Goal: Information Seeking & Learning: Learn about a topic

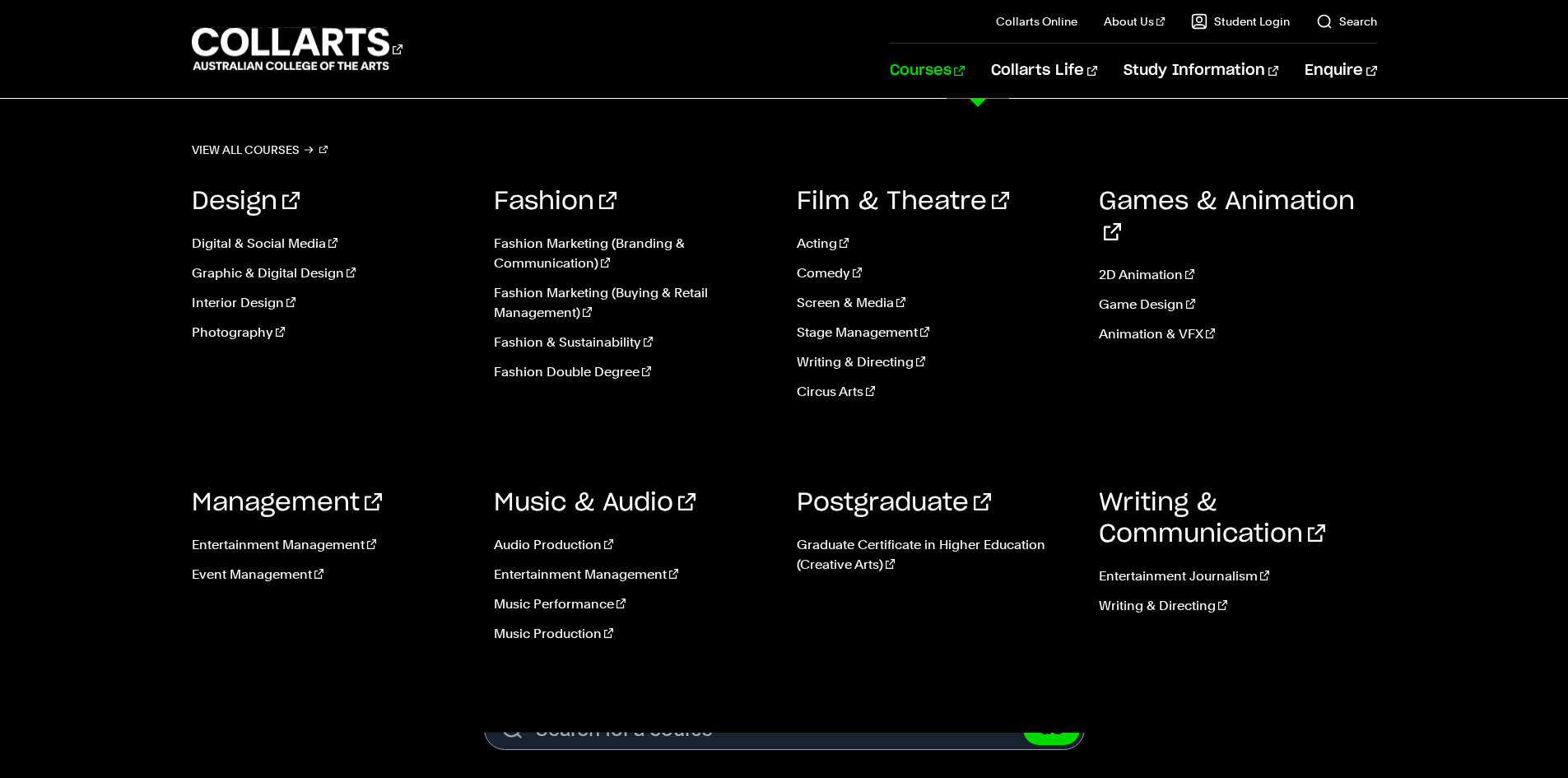
click at [965, 71] on link "Courses" at bounding box center [927, 70] width 75 height 54
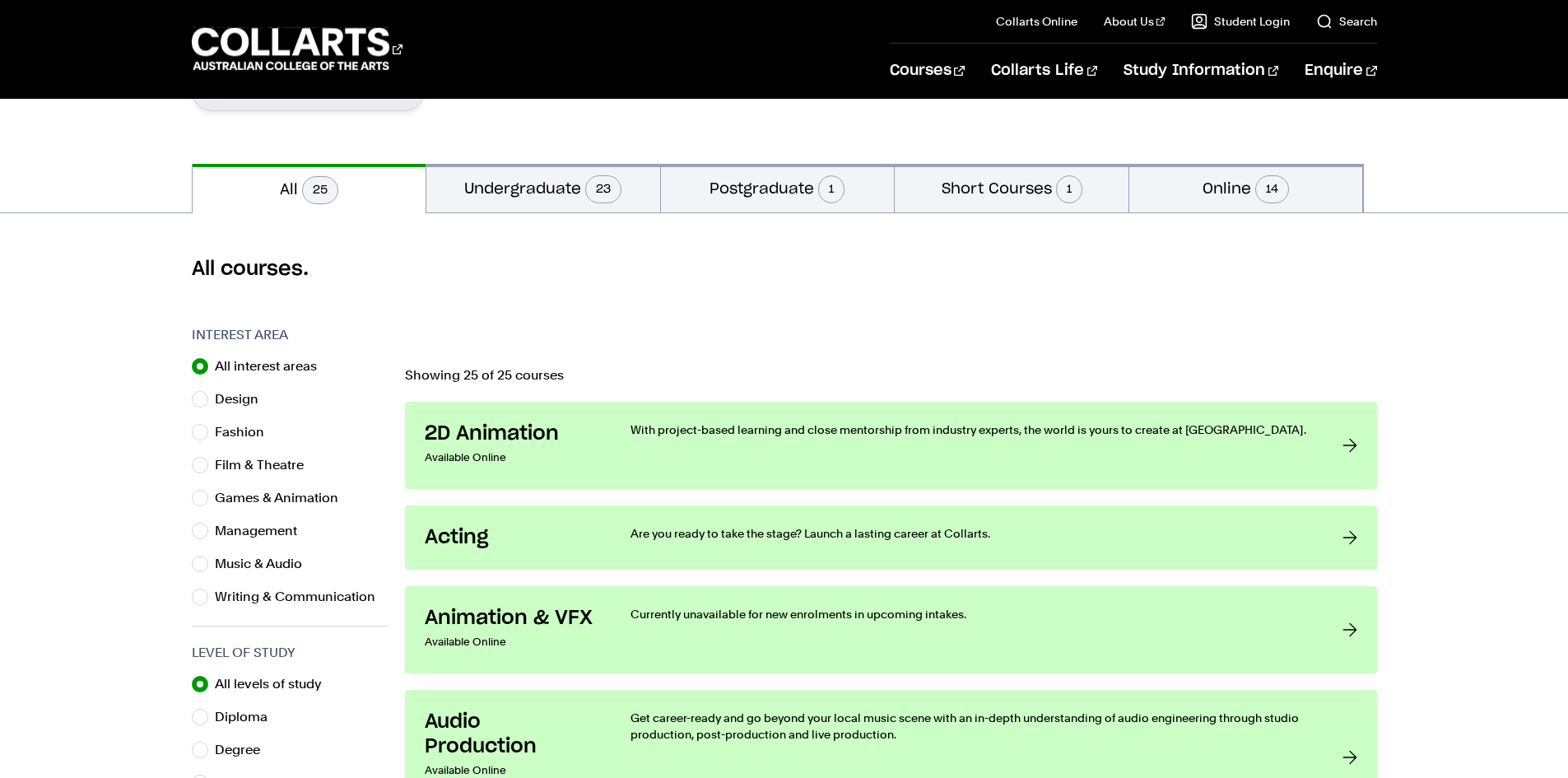
scroll to position [494, 0]
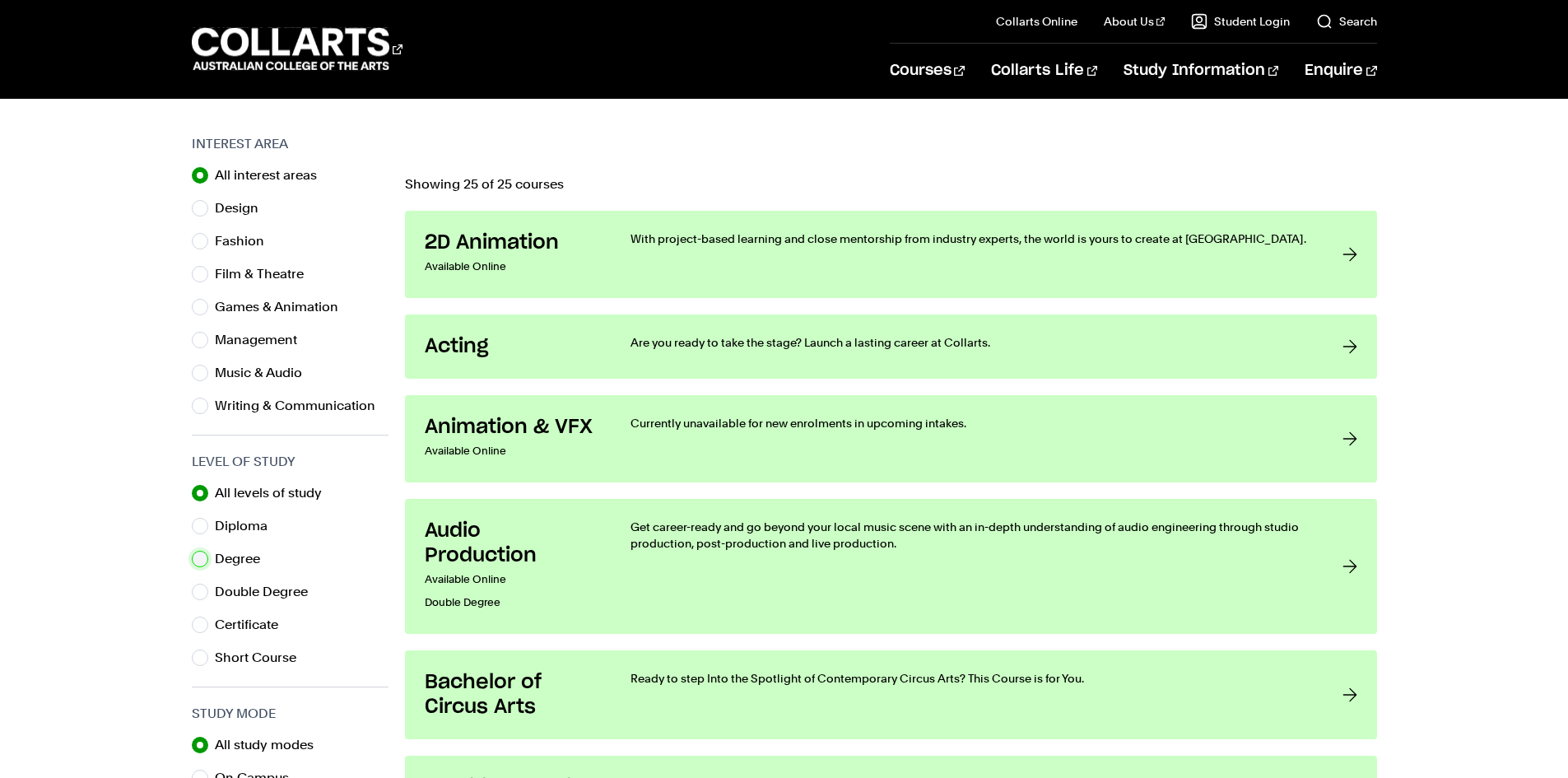
click at [200, 556] on input "Degree" at bounding box center [200, 559] width 17 height 17
radio input "true"
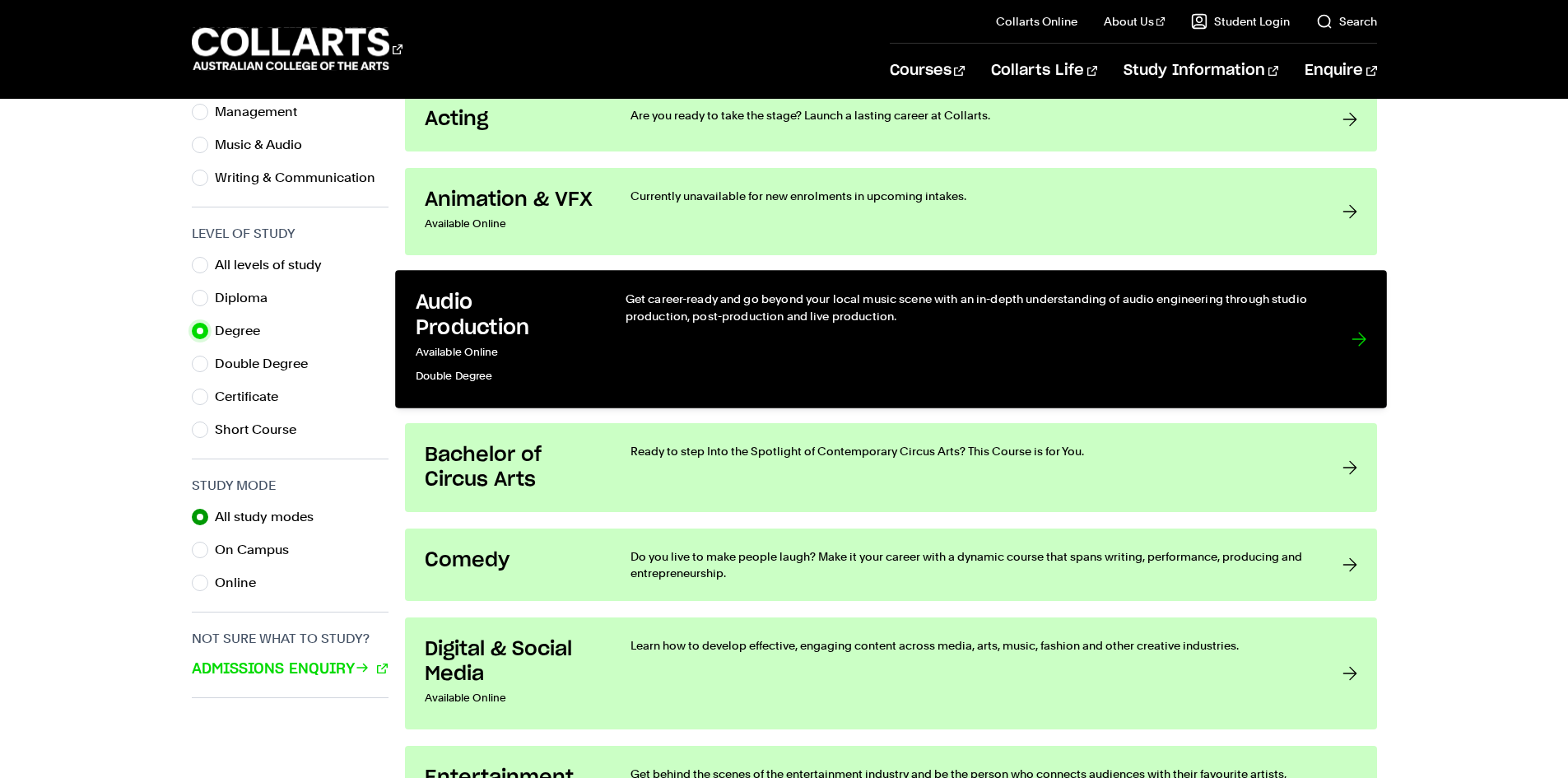
scroll to position [721, 0]
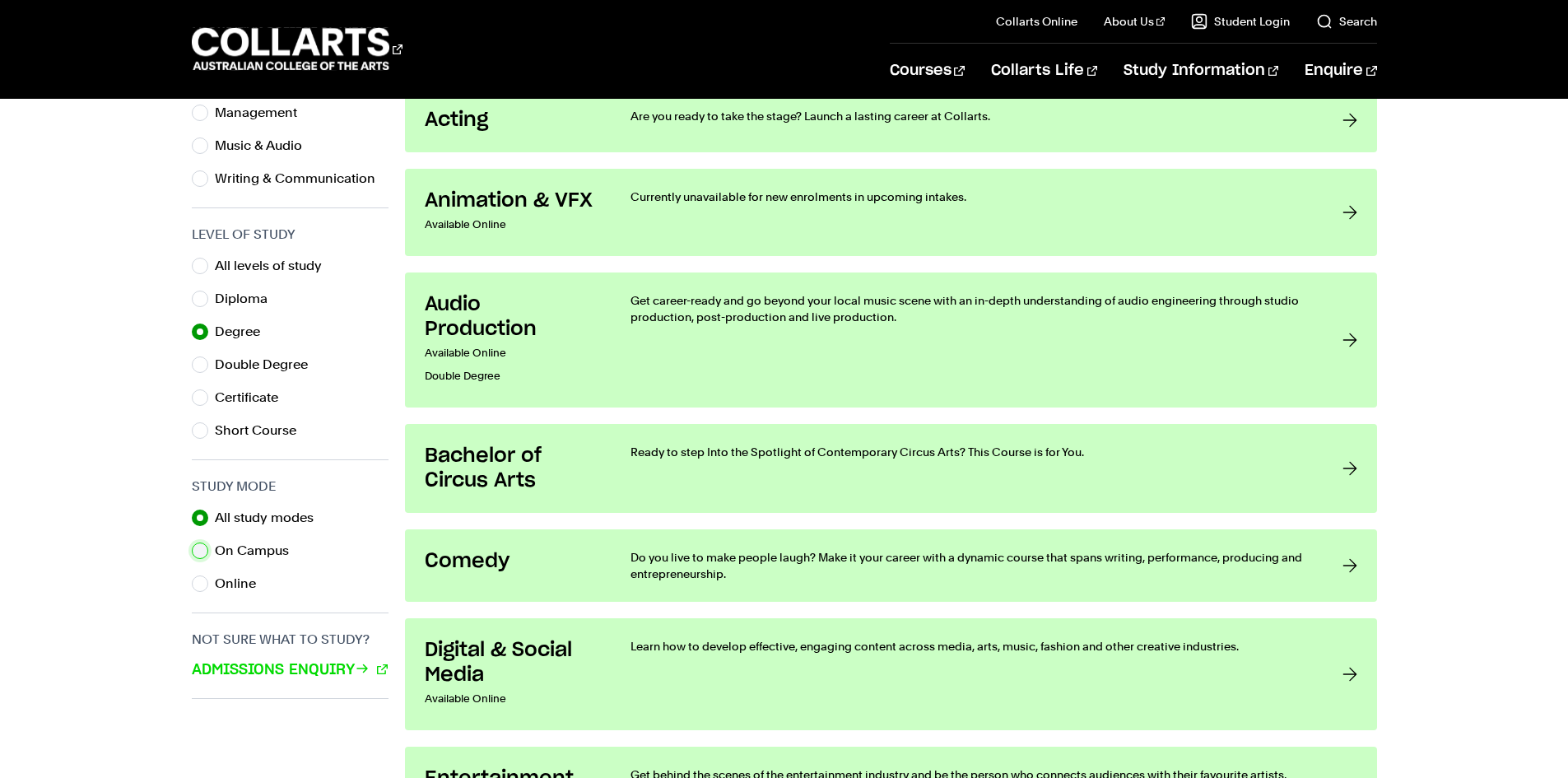
click at [199, 552] on input "On Campus" at bounding box center [200, 551] width 17 height 17
radio input "true"
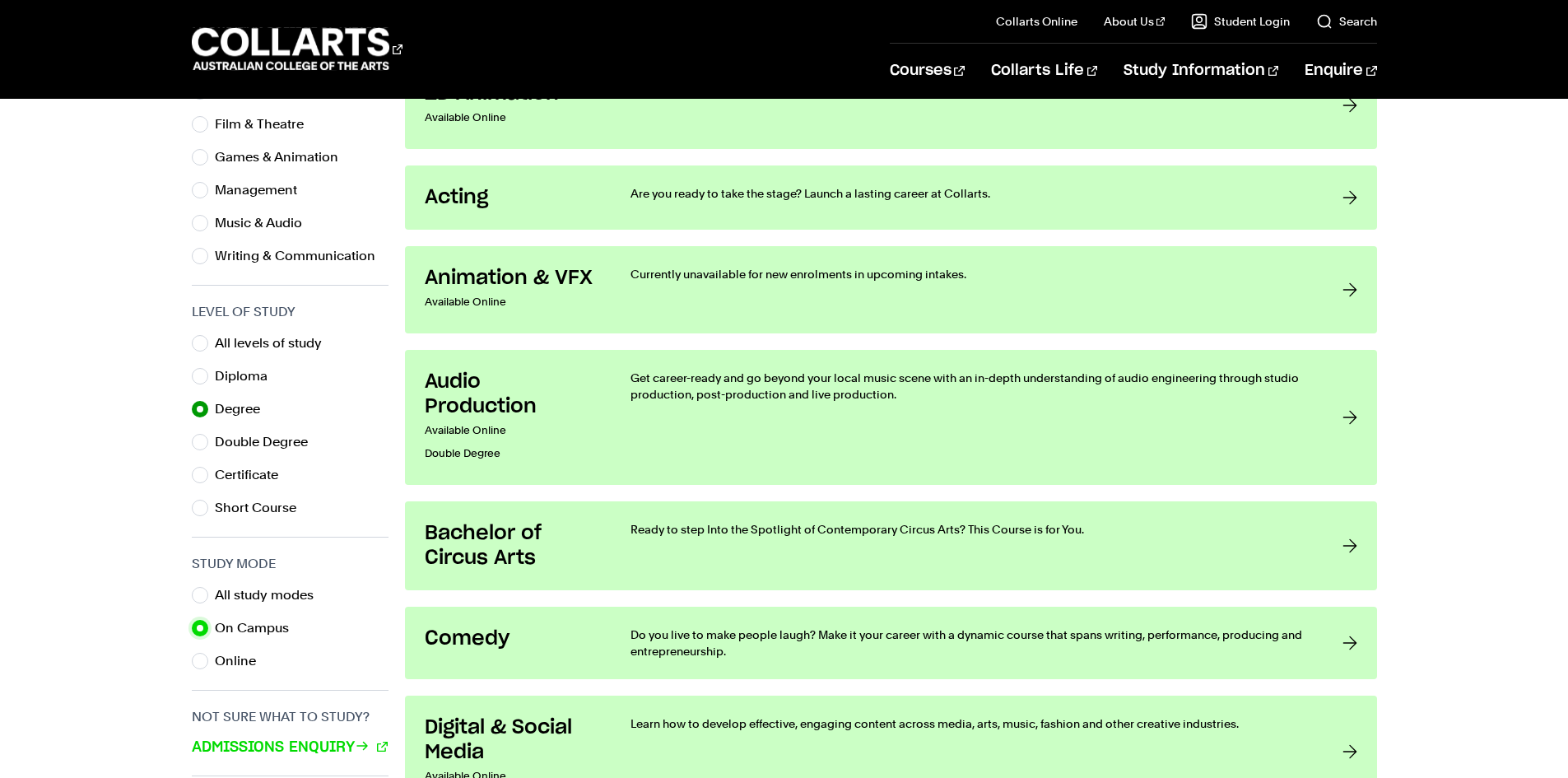
scroll to position [557, 0]
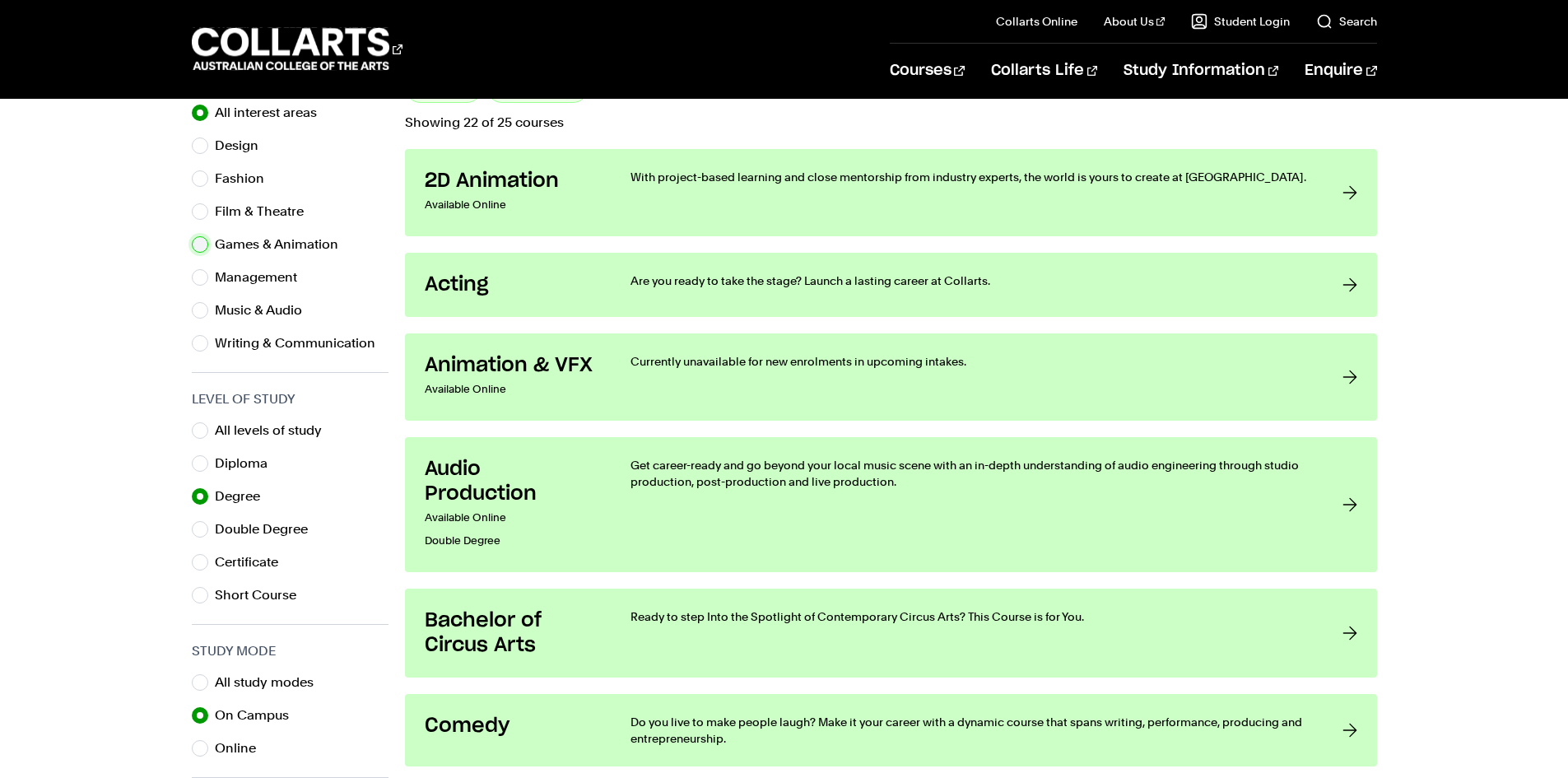
click at [197, 239] on input "Games & Animation" at bounding box center [200, 245] width 17 height 17
radio input "true"
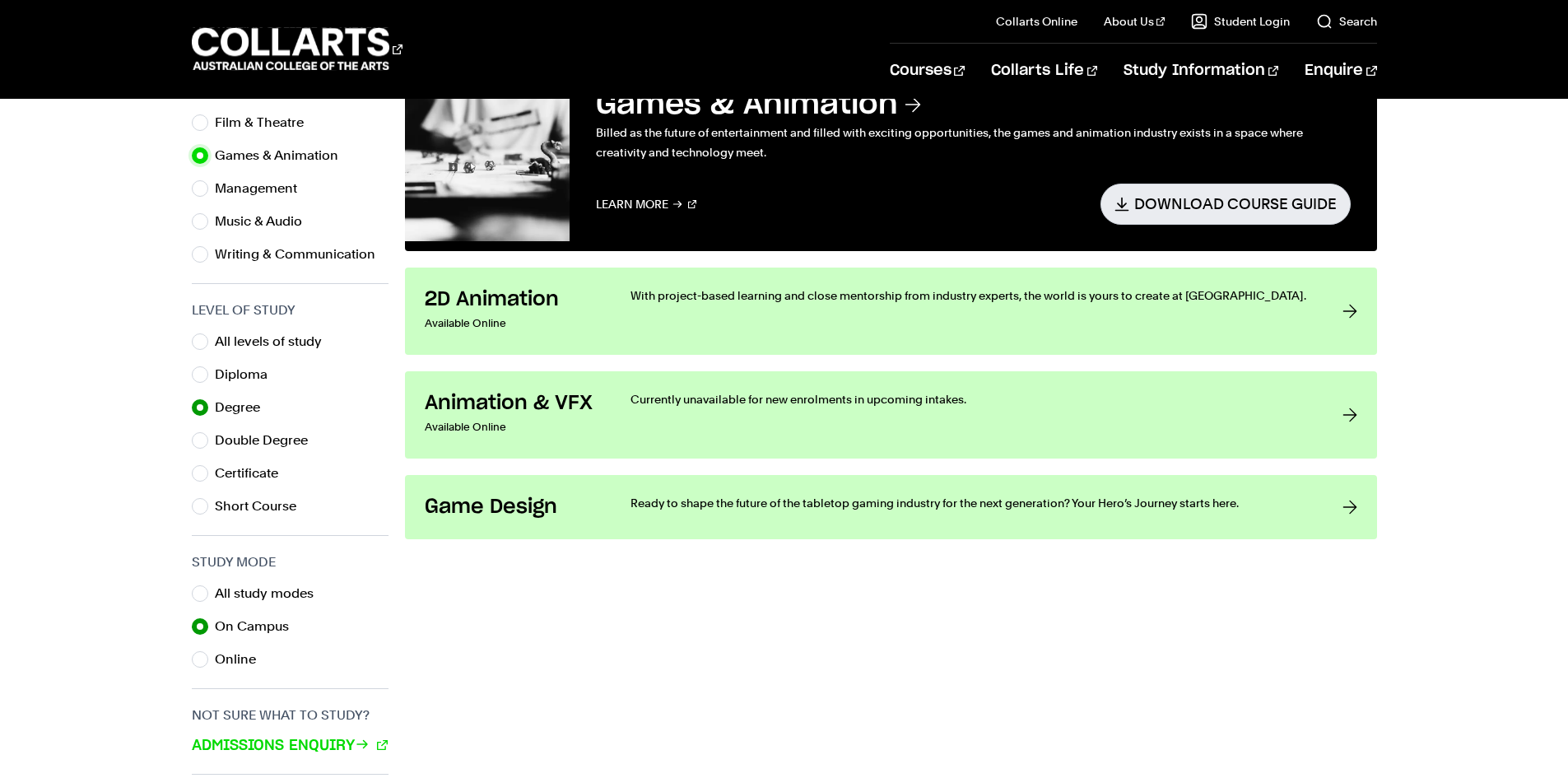
scroll to position [557, 0]
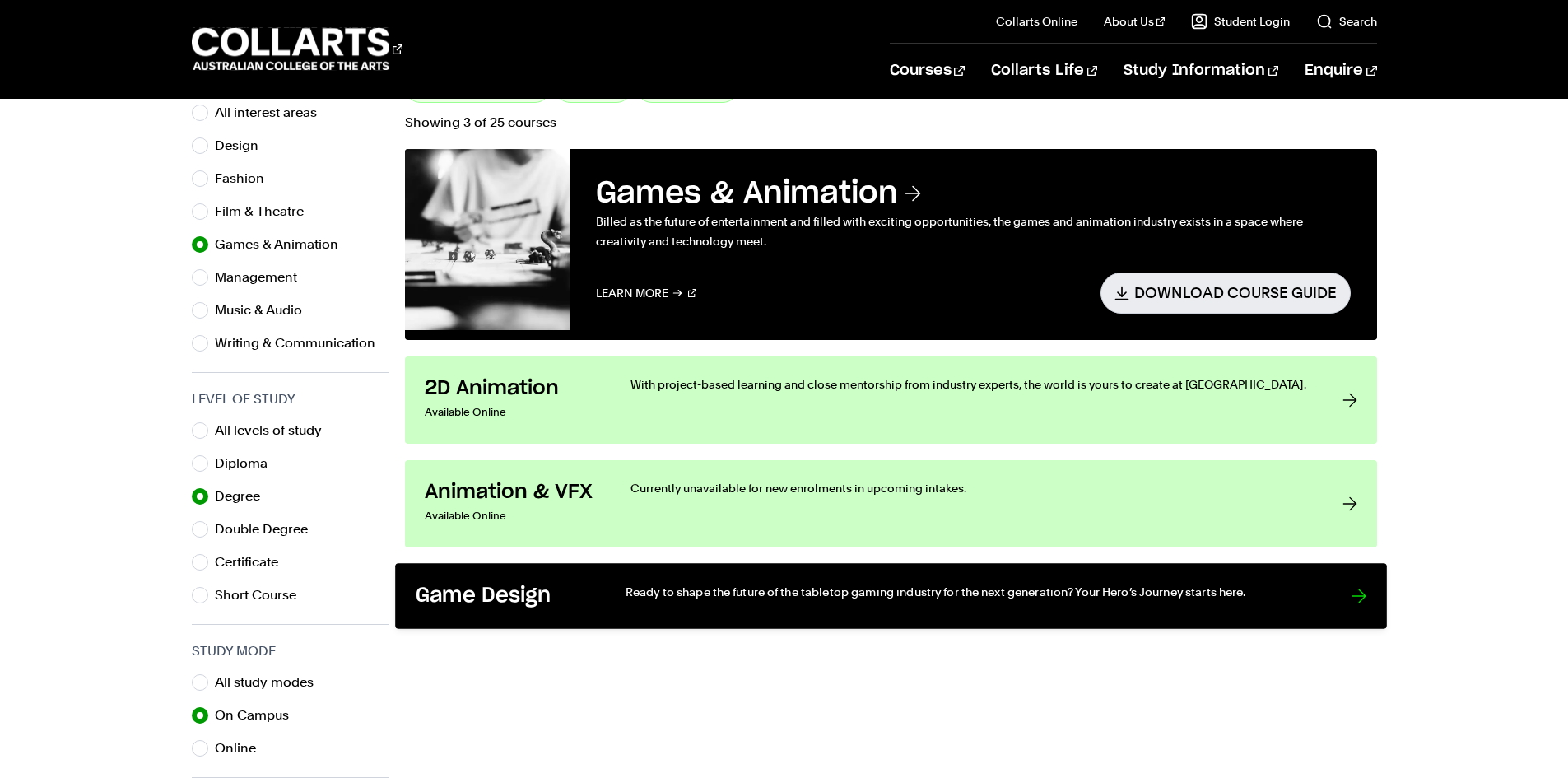
click at [500, 599] on h3 "Game Design" at bounding box center [502, 595] width 176 height 26
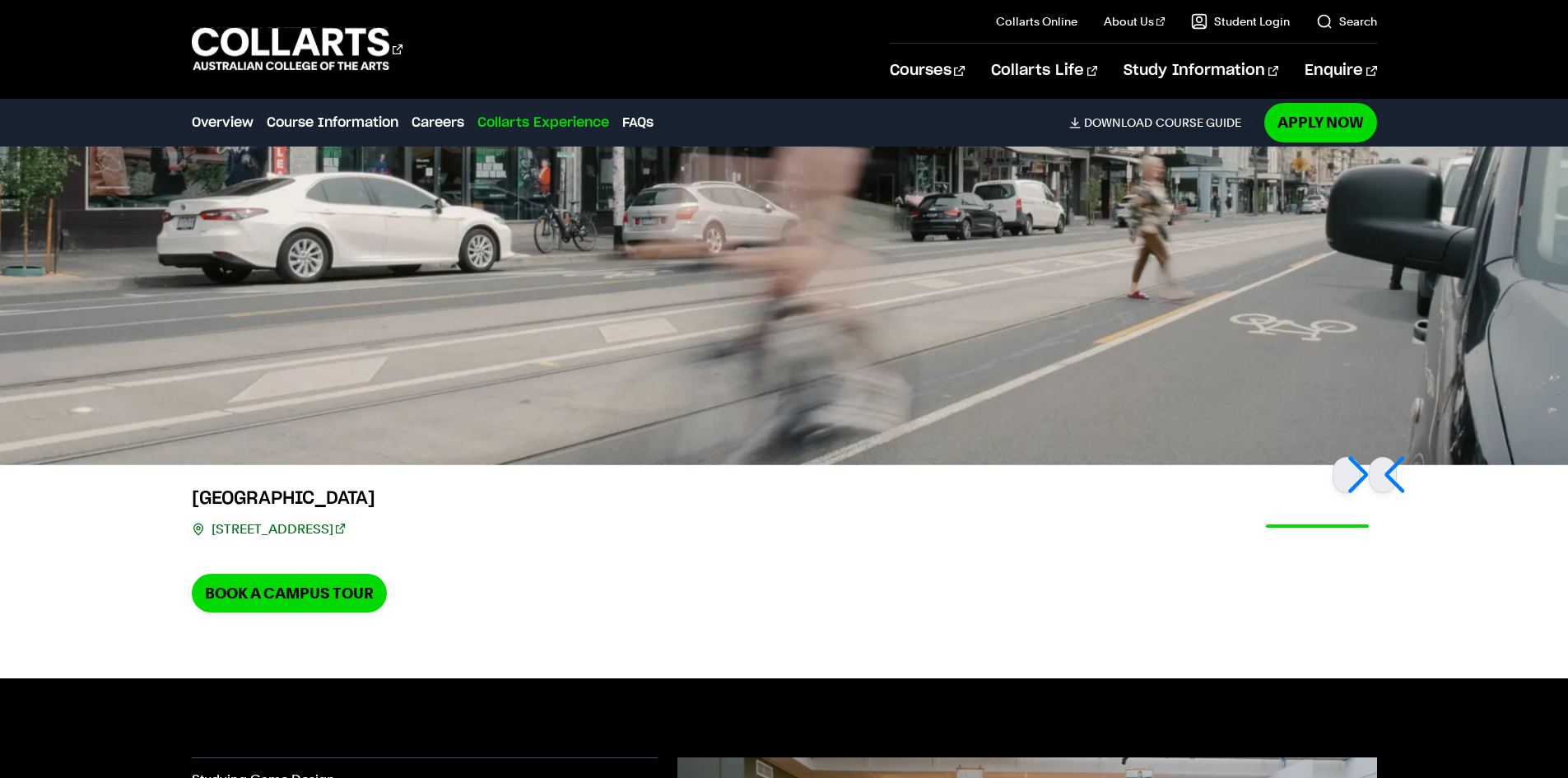
scroll to position [3797, 0]
